Goal: Information Seeking & Learning: Learn about a topic

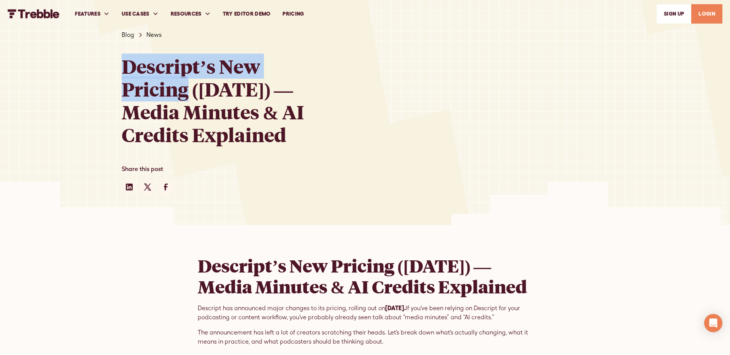
drag, startPoint x: 183, startPoint y: 91, endPoint x: 118, endPoint y: 68, distance: 69.5
click at [117, 68] on div "Blog News Descript’s New Pricing ([DATE]) — Media Minutes & AI Credits Explaine…" at bounding box center [365, 112] width 730 height 225
copy h1 "Descript’s New Pricing"
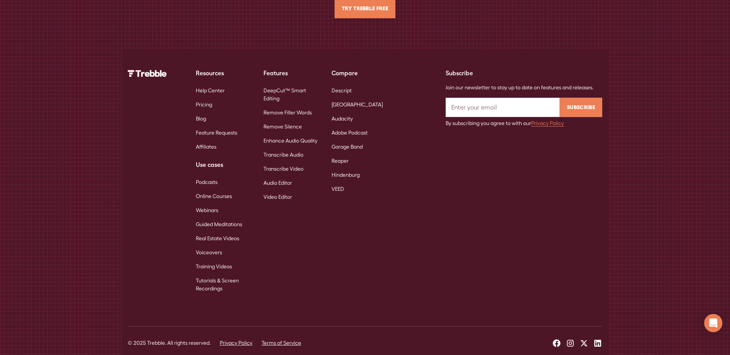
scroll to position [1401, 0]
